Goal: Information Seeking & Learning: Find specific fact

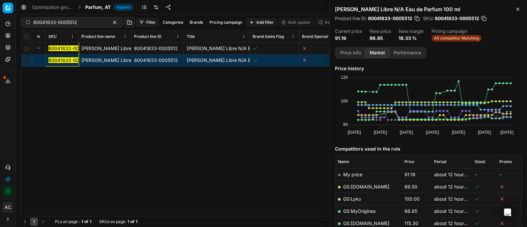
scroll to position [90, 0]
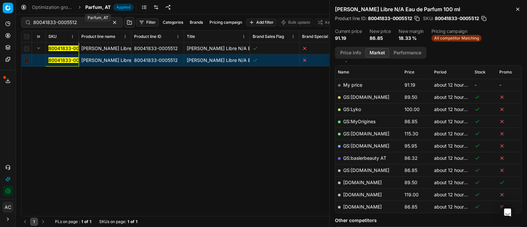
click at [94, 6] on span "Parfum, AT" at bounding box center [97, 7] width 25 height 7
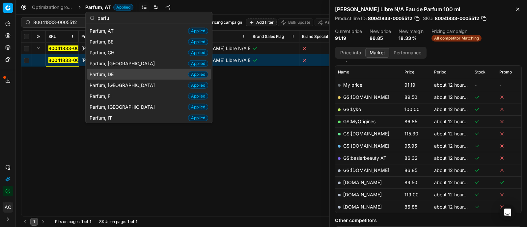
type input "parfu"
click at [110, 69] on div "Parfum, DE Applied" at bounding box center [149, 74] width 124 height 11
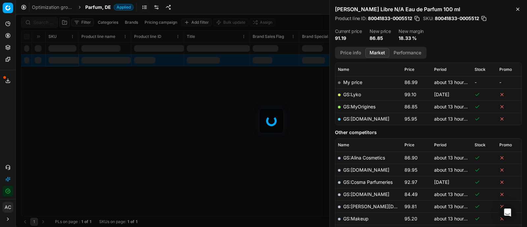
scroll to position [90, 0]
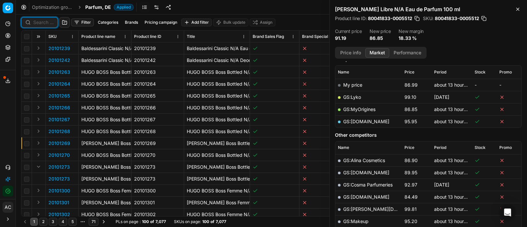
click at [42, 22] on input at bounding box center [43, 22] width 20 height 7
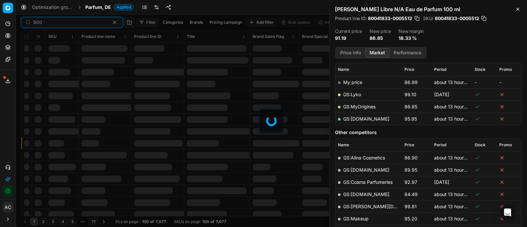
scroll to position [90, 0]
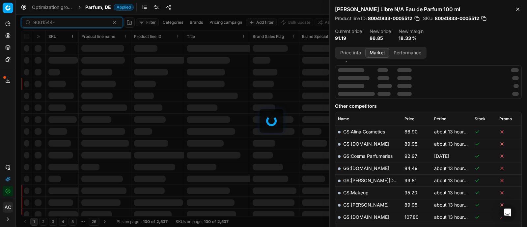
scroll to position [90, 0]
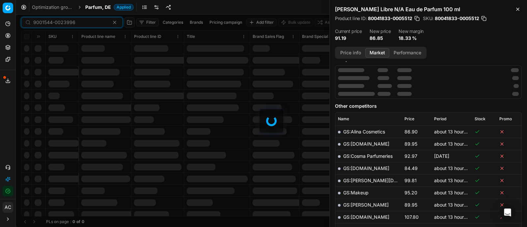
scroll to position [90, 0]
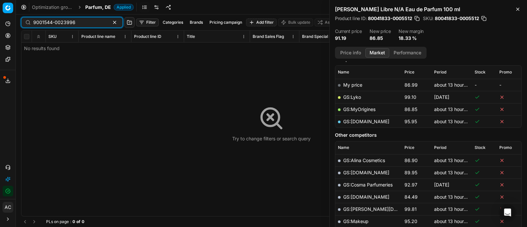
click at [83, 22] on input "9001544-0023996" at bounding box center [69, 22] width 72 height 7
click at [50, 22] on input "9001544-0023996" at bounding box center [69, 22] width 72 height 7
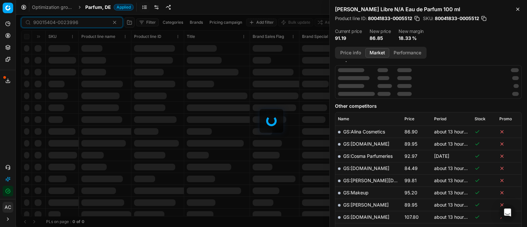
scroll to position [90, 0]
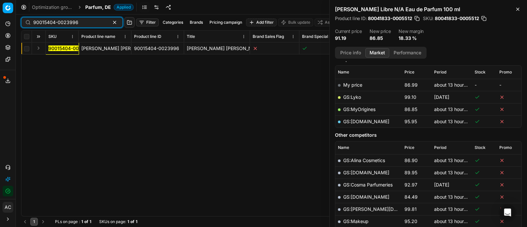
type input "90015404-0023996"
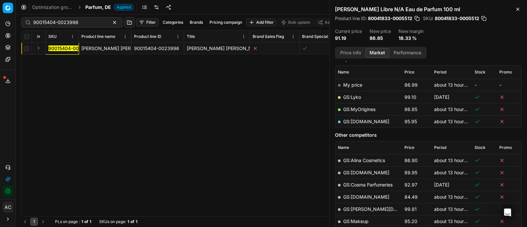
click at [40, 47] on button "Expand" at bounding box center [39, 48] width 8 height 8
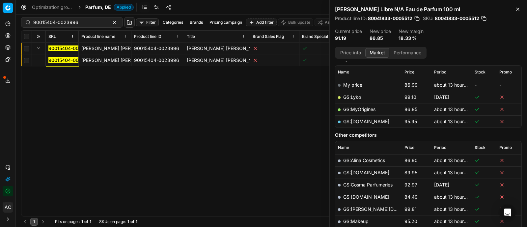
click at [64, 61] on mark "90015404-0023996" at bounding box center [70, 60] width 45 height 6
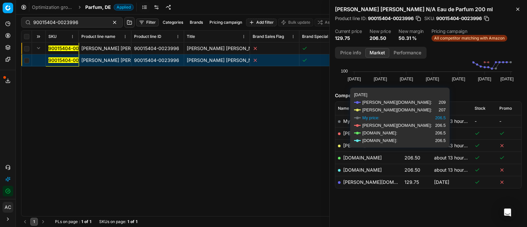
scroll to position [53, 0]
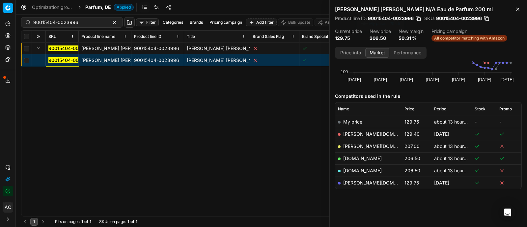
click at [359, 181] on link "[PERSON_NAME][DOMAIN_NAME]" at bounding box center [381, 183] width 76 height 6
